Goal: Navigation & Orientation: Find specific page/section

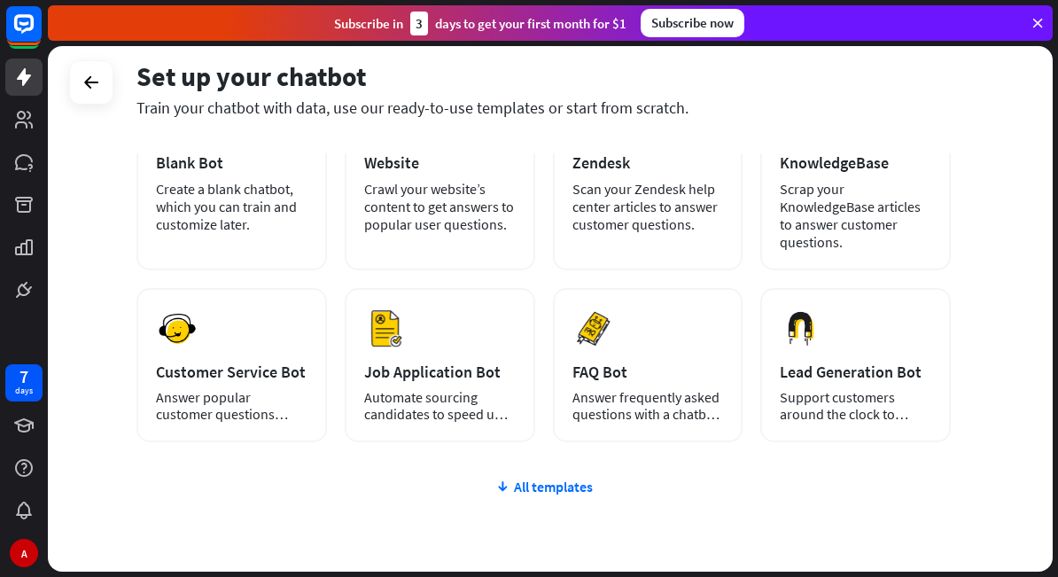
scroll to position [225, 0]
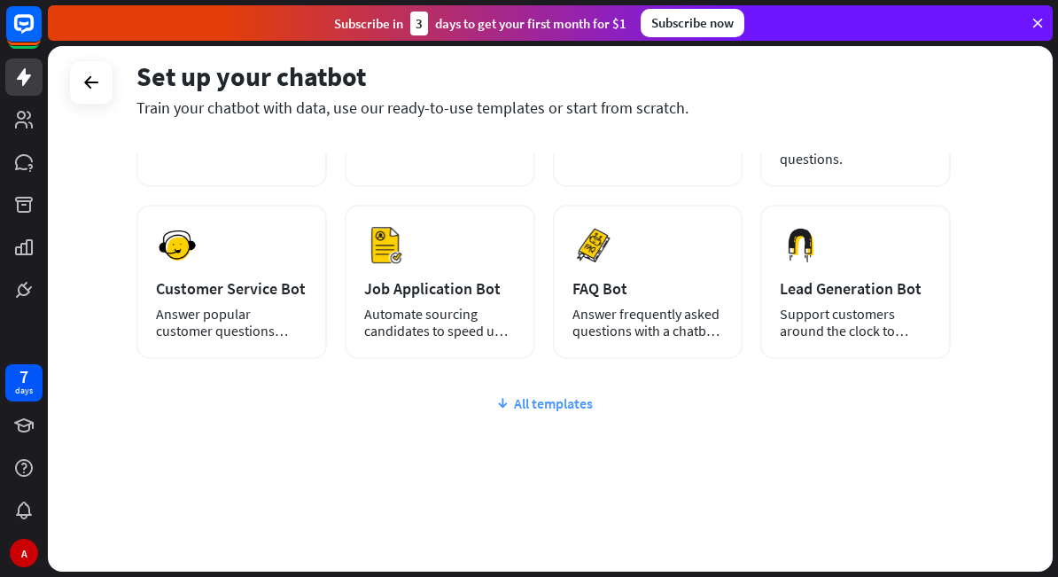
click at [510, 402] on div "All templates" at bounding box center [543, 403] width 815 height 18
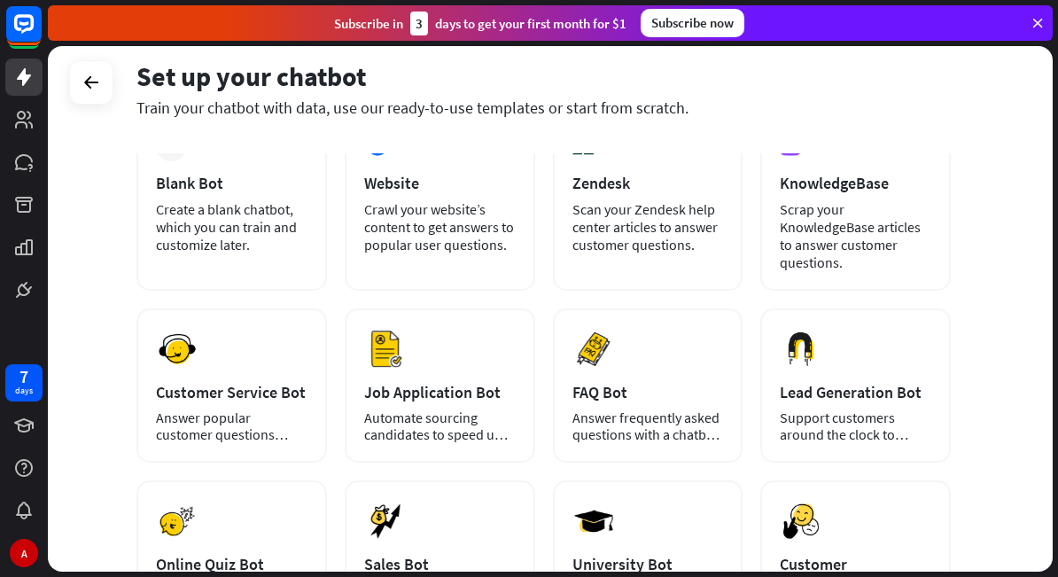
scroll to position [0, 0]
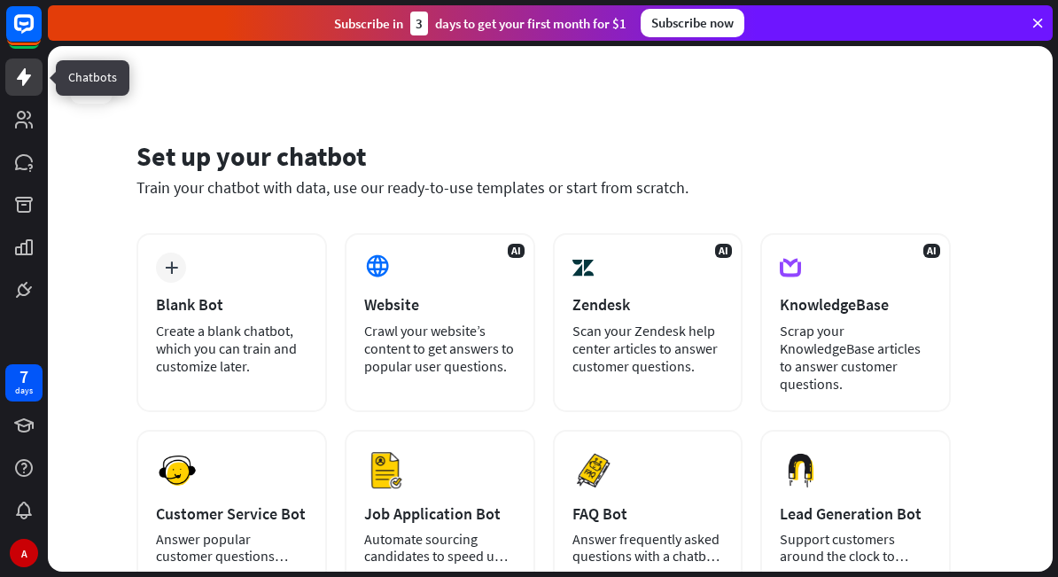
click at [30, 82] on icon at bounding box center [23, 76] width 21 height 21
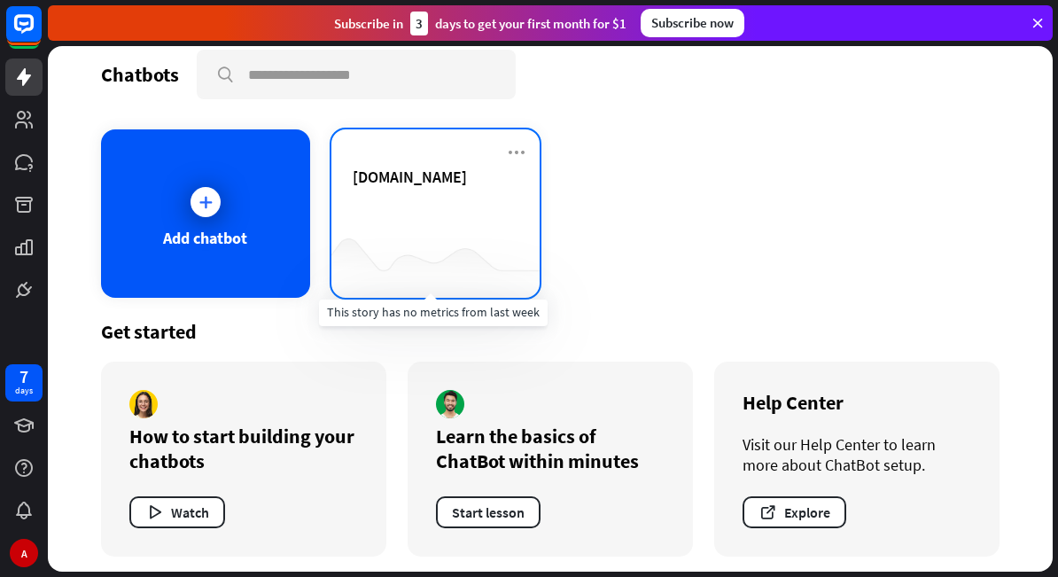
scroll to position [24, 0]
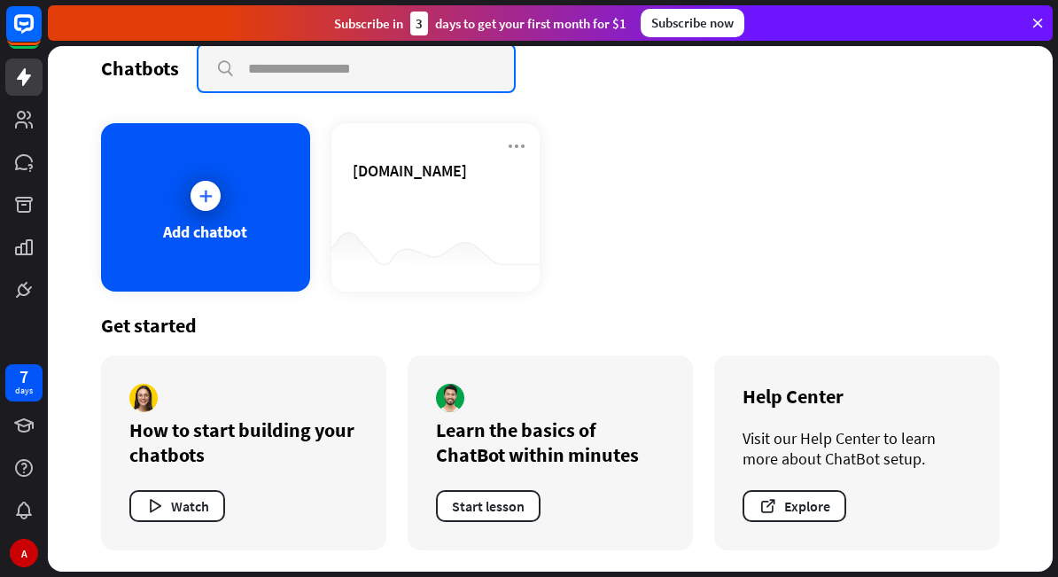
click at [300, 70] on input "text" at bounding box center [357, 68] width 316 height 46
type input "*"
type input "********"
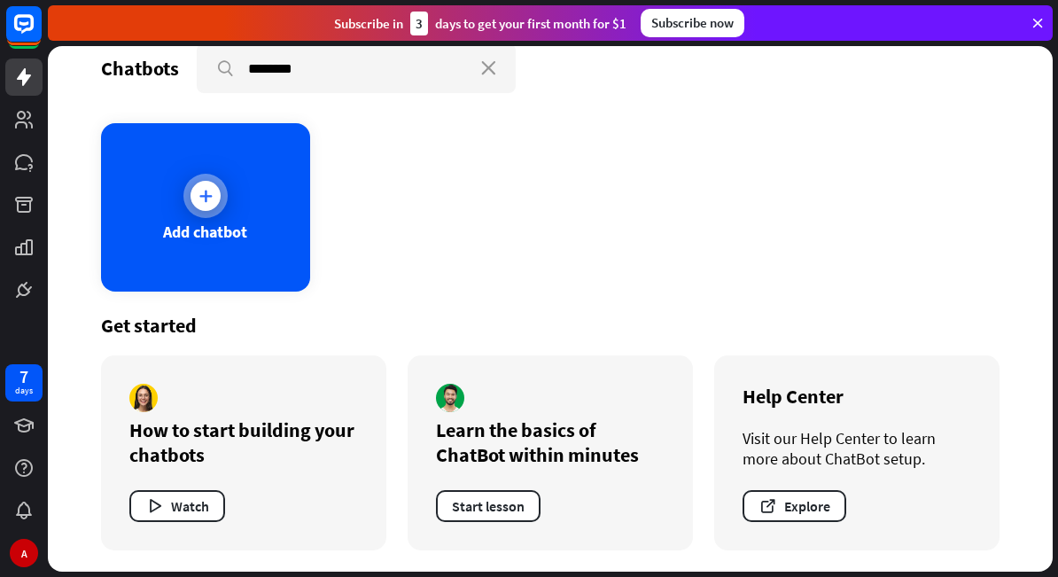
click at [209, 209] on div at bounding box center [206, 196] width 30 height 30
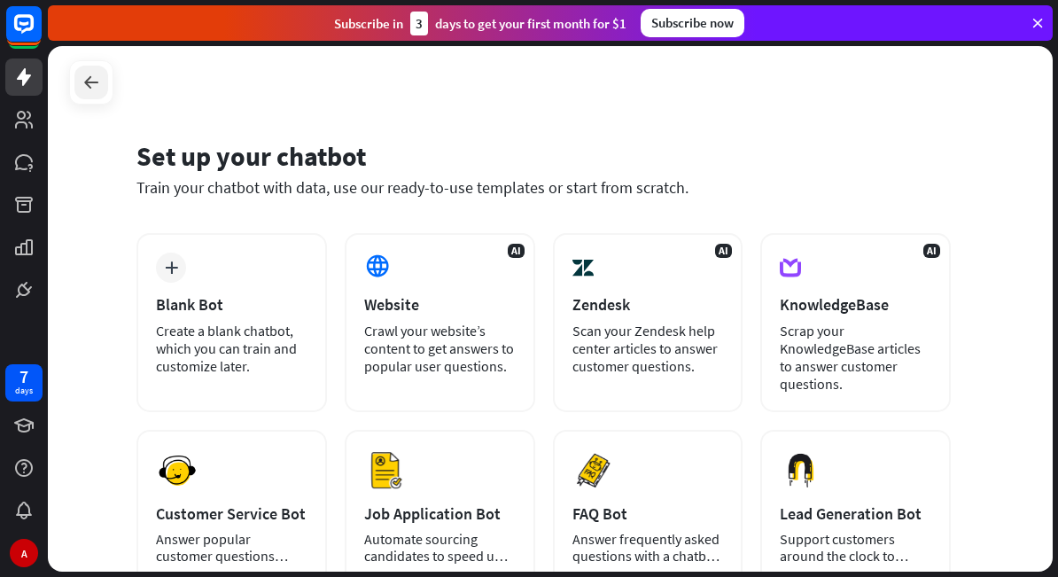
click at [92, 85] on icon at bounding box center [91, 82] width 21 height 21
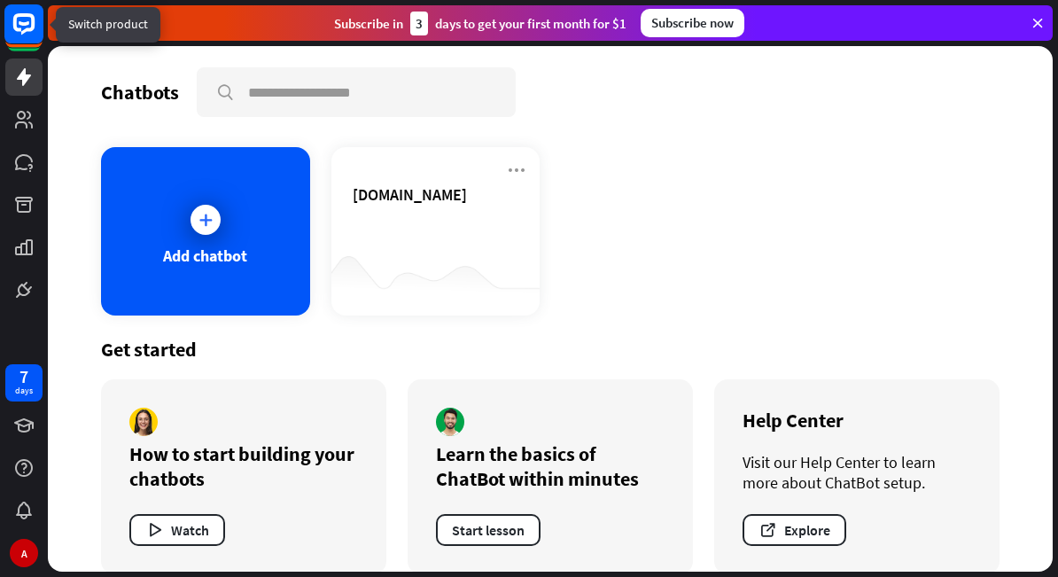
click at [35, 27] on rect at bounding box center [23, 23] width 39 height 39
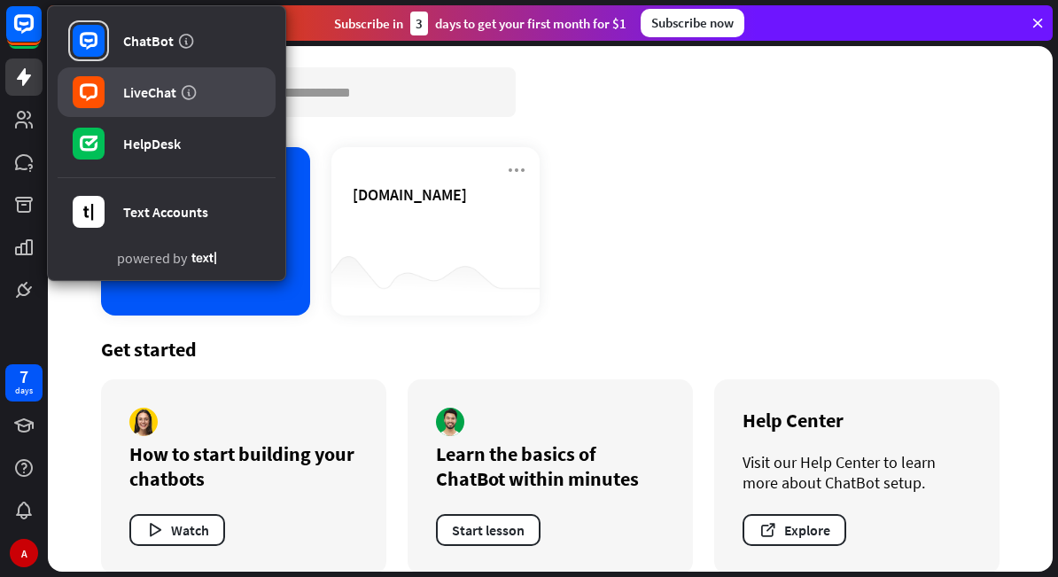
click at [141, 88] on div "LiveChat" at bounding box center [149, 92] width 53 height 18
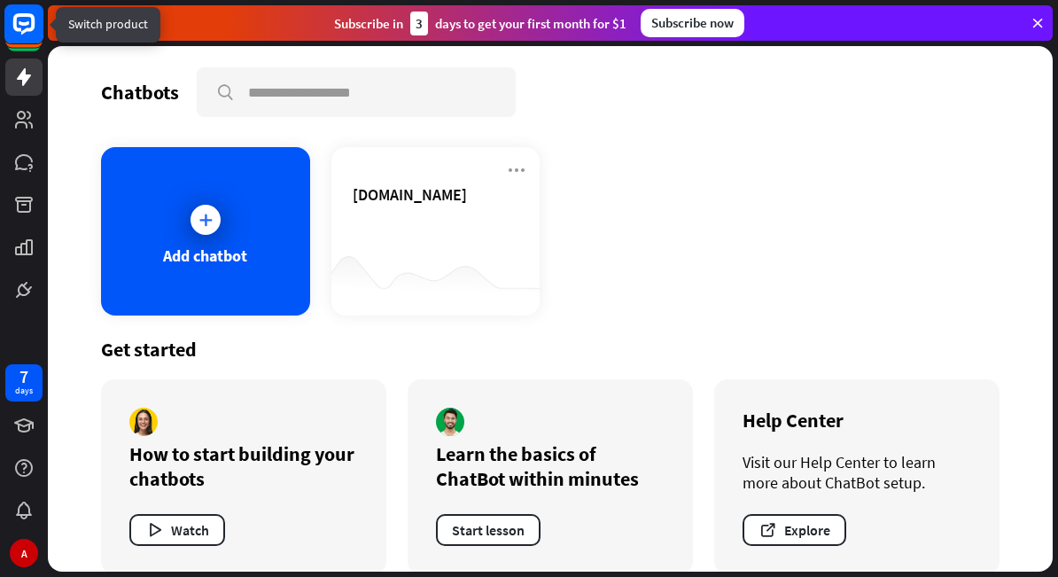
click at [31, 20] on rect at bounding box center [23, 23] width 39 height 39
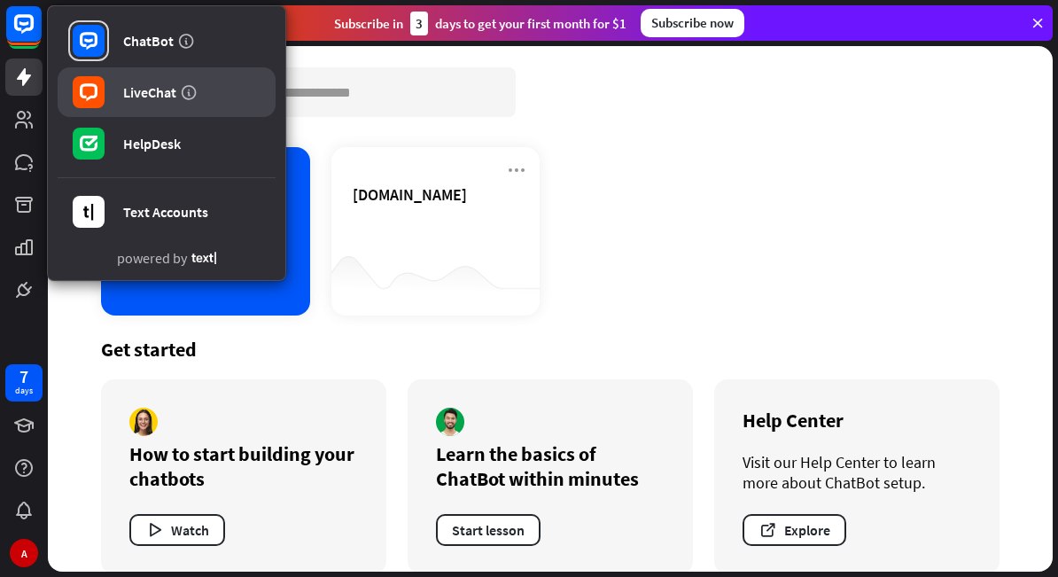
click at [98, 95] on rect at bounding box center [89, 92] width 32 height 32
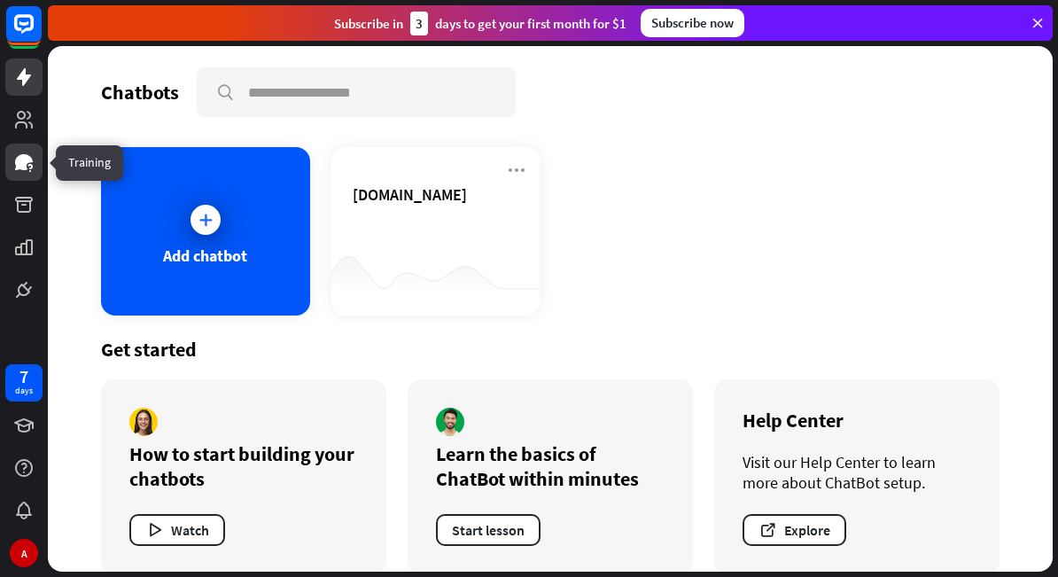
click at [37, 161] on link at bounding box center [23, 162] width 37 height 37
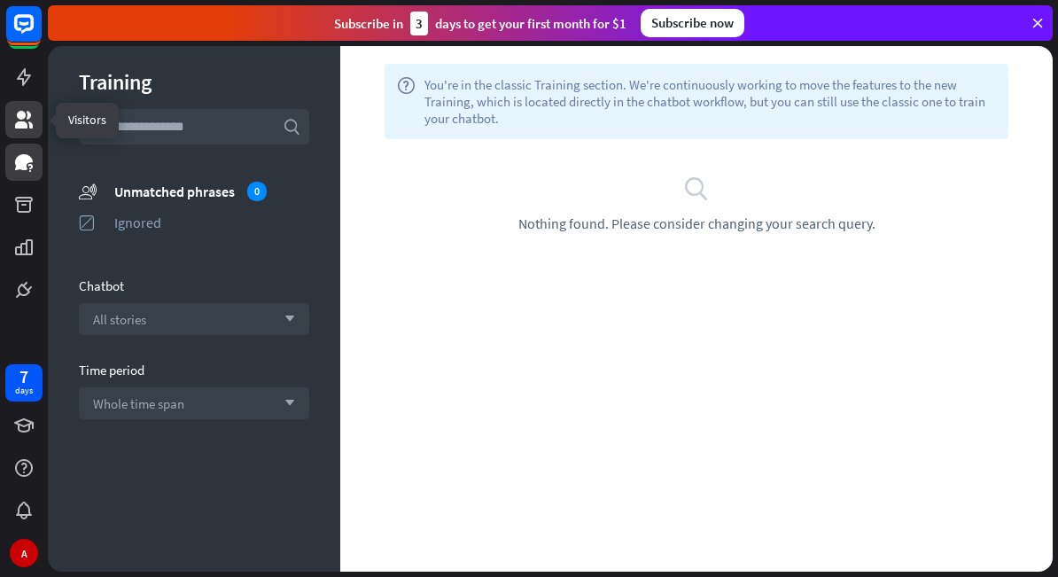
click at [27, 125] on icon at bounding box center [23, 119] width 21 height 21
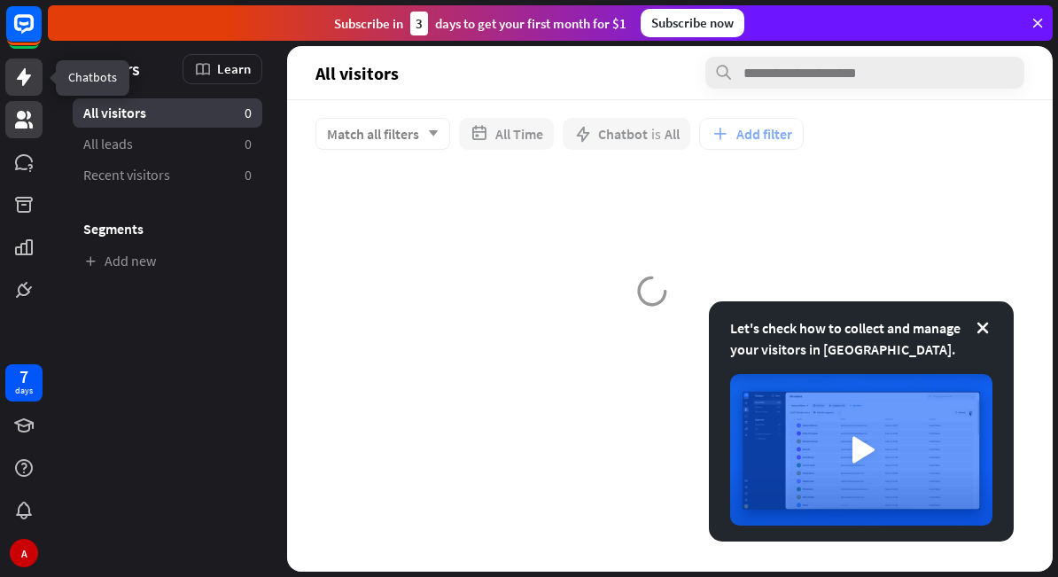
click at [22, 80] on icon at bounding box center [24, 77] width 14 height 18
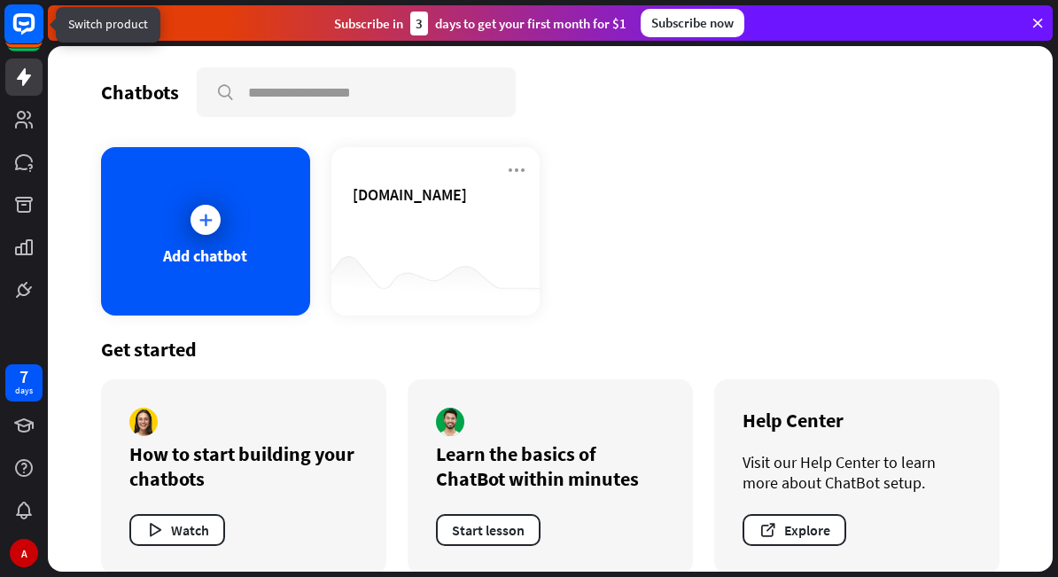
click at [18, 24] on rect at bounding box center [23, 23] width 39 height 39
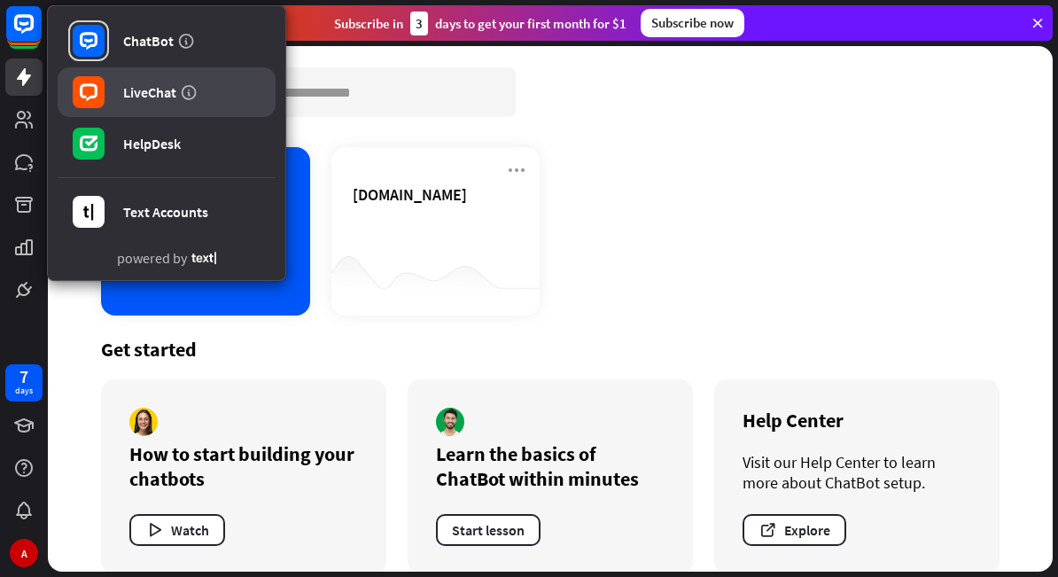
click at [92, 106] on rect at bounding box center [89, 92] width 32 height 32
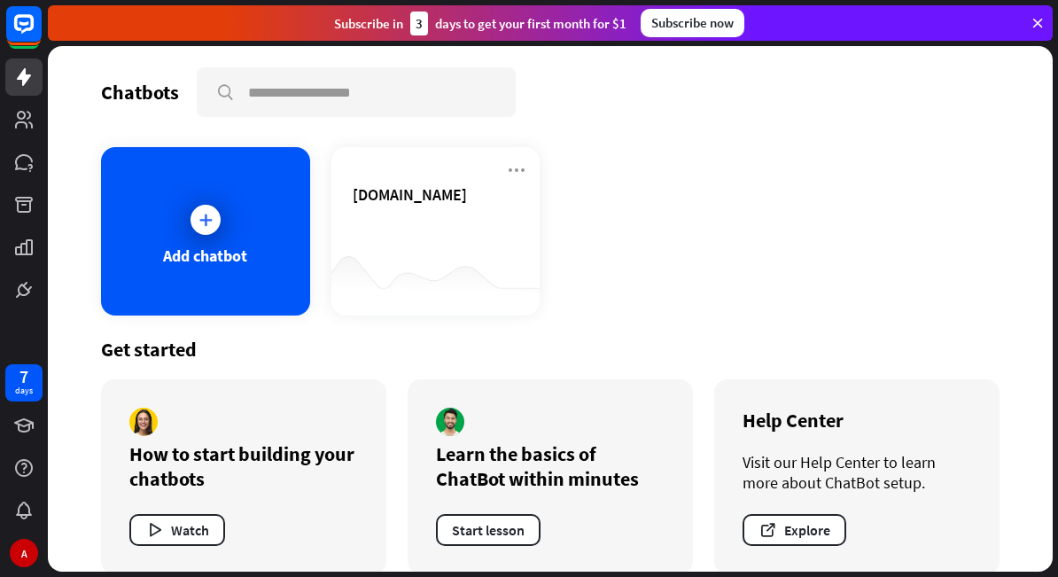
click at [1039, 27] on icon at bounding box center [1038, 23] width 16 height 16
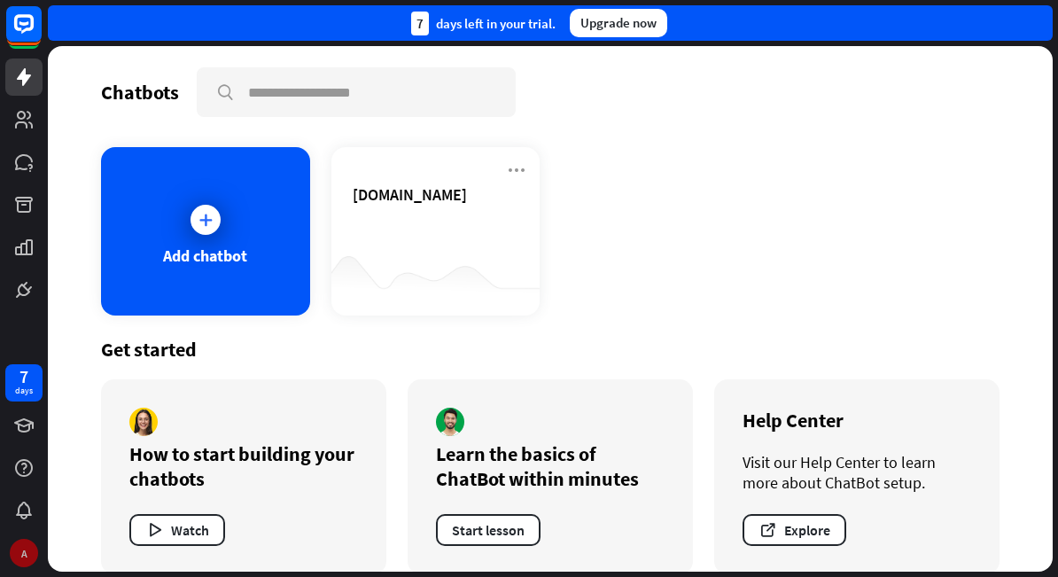
click at [27, 554] on div "A" at bounding box center [24, 553] width 28 height 28
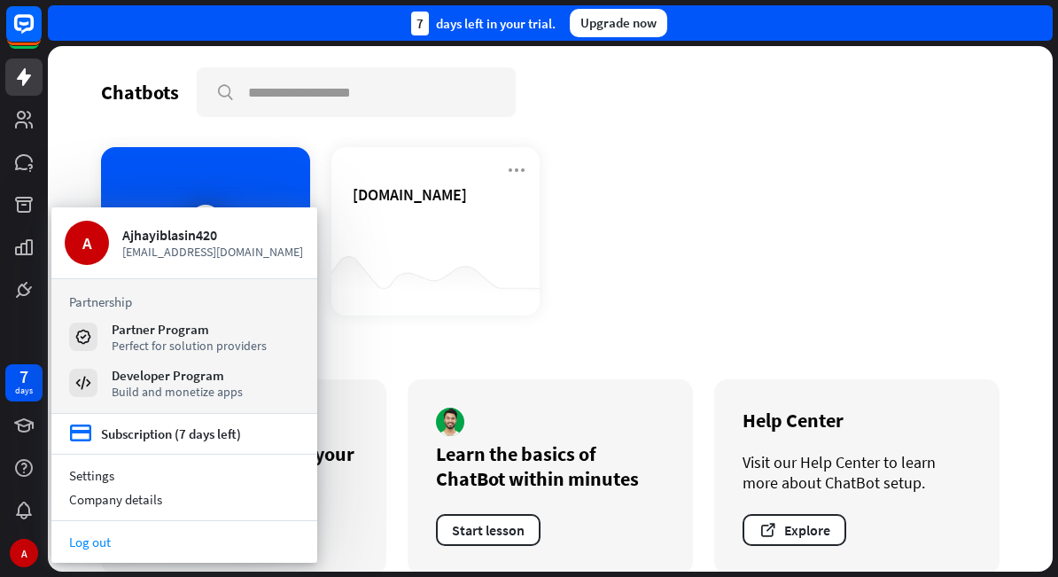
click at [117, 547] on link "Log out" at bounding box center [184, 542] width 266 height 24
